Goal: Ask a question

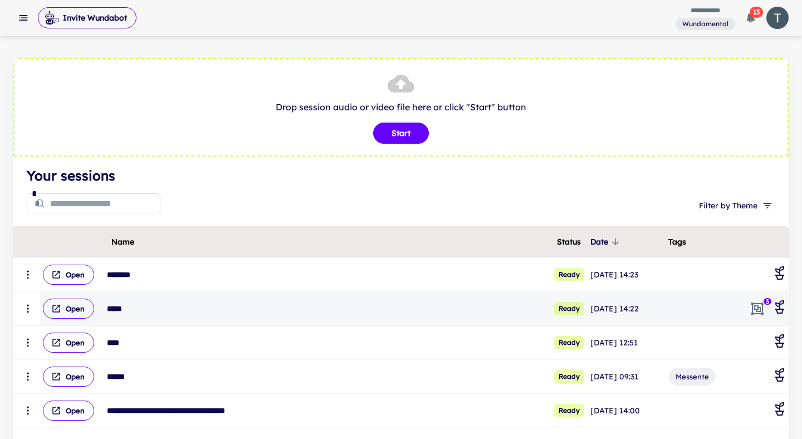
scroll to position [88, 0]
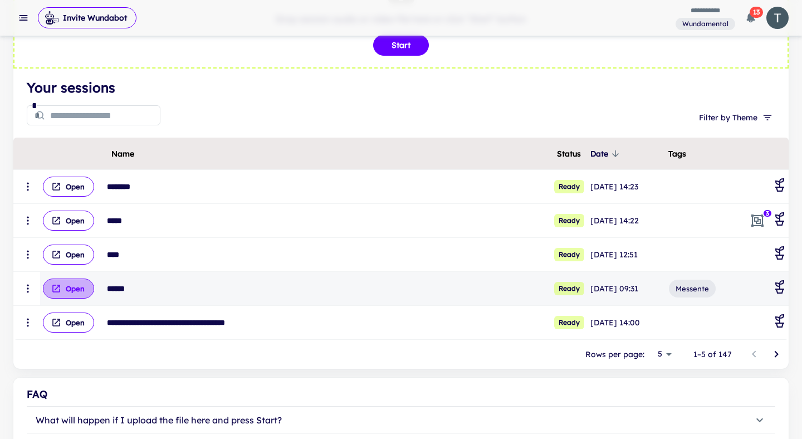
click at [80, 290] on button "Open" at bounding box center [68, 289] width 51 height 20
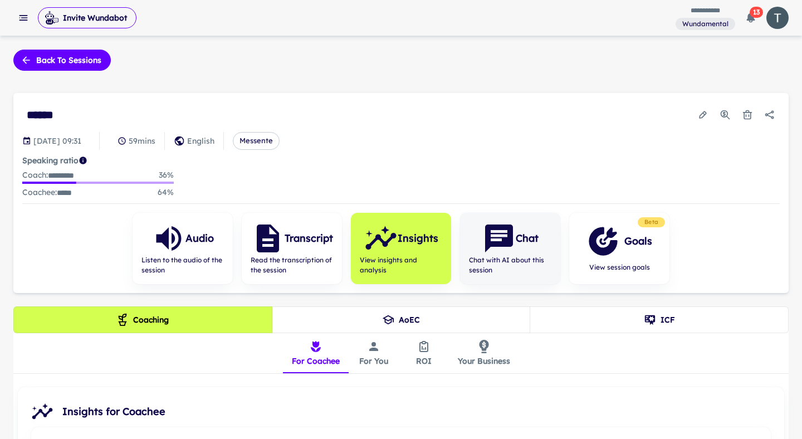
click at [522, 257] on span "Chat with AI about this session" at bounding box center [510, 265] width 82 height 20
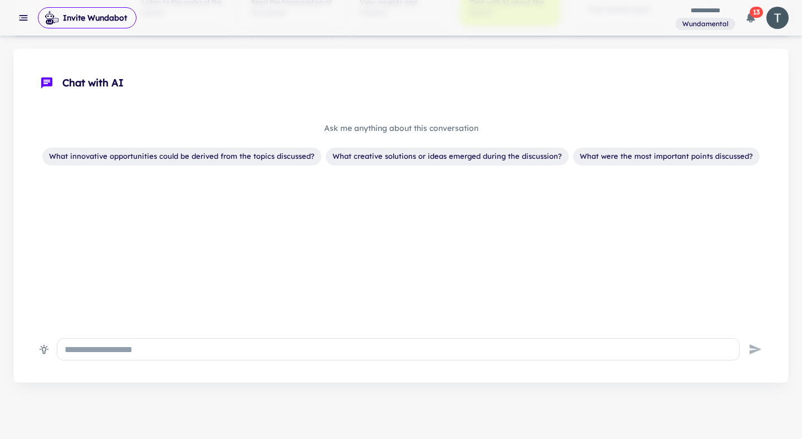
scroll to position [258, 0]
click at [312, 354] on div "* ​" at bounding box center [398, 349] width 683 height 22
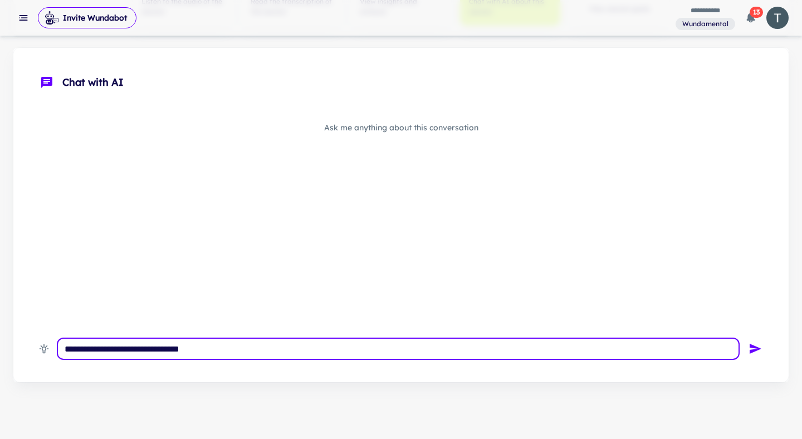
type textarea "**********"
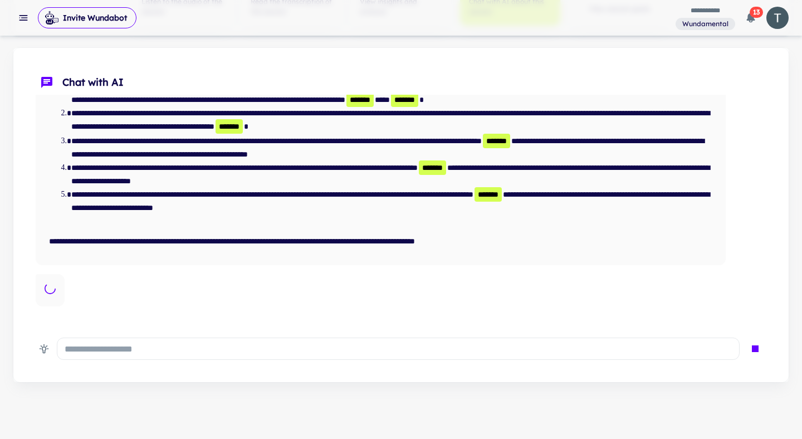
scroll to position [56, 0]
